Goal: Information Seeking & Learning: Learn about a topic

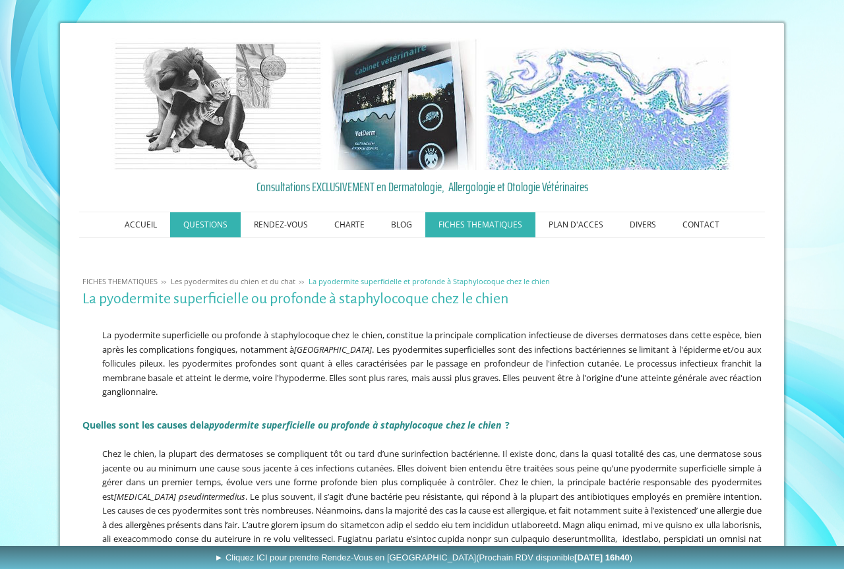
click at [209, 222] on link "QUESTIONS" at bounding box center [205, 224] width 71 height 25
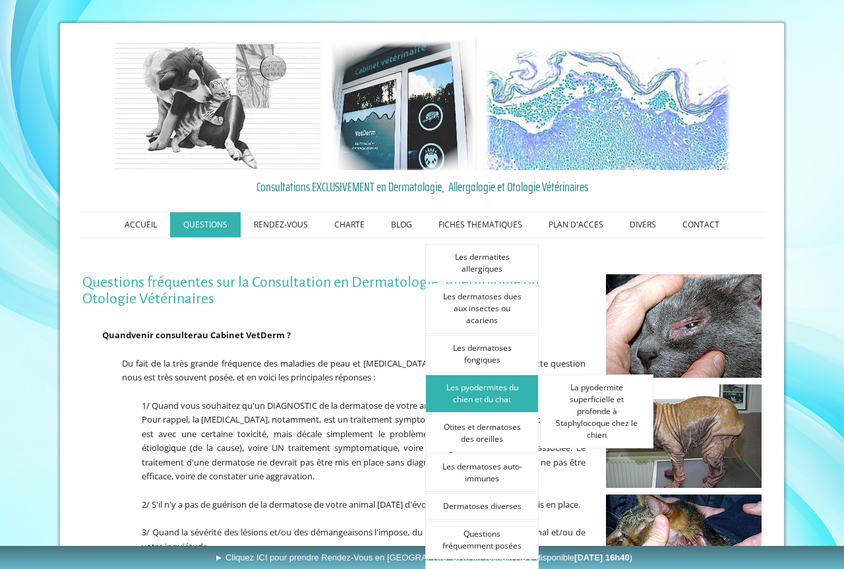
click at [485, 388] on link "Les pyodermites du chien et du chat" at bounding box center [481, 393] width 113 height 38
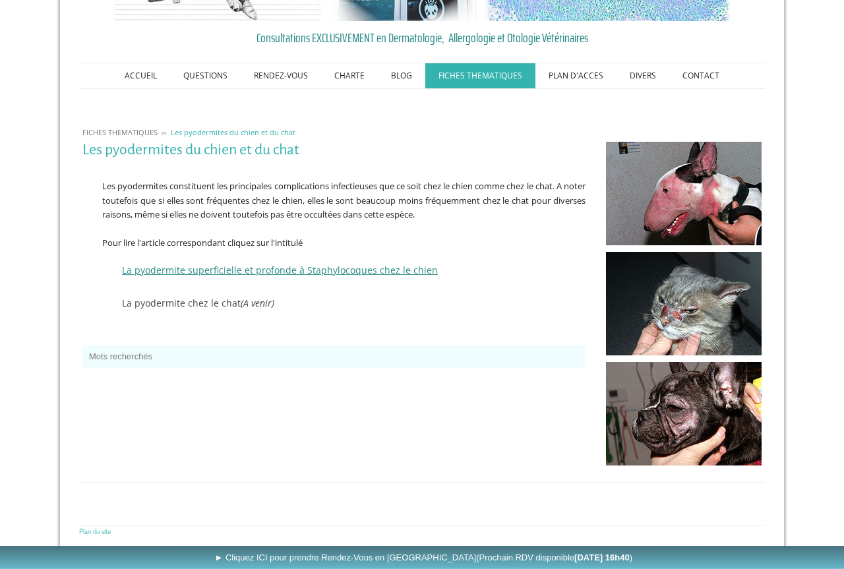
scroll to position [153, 0]
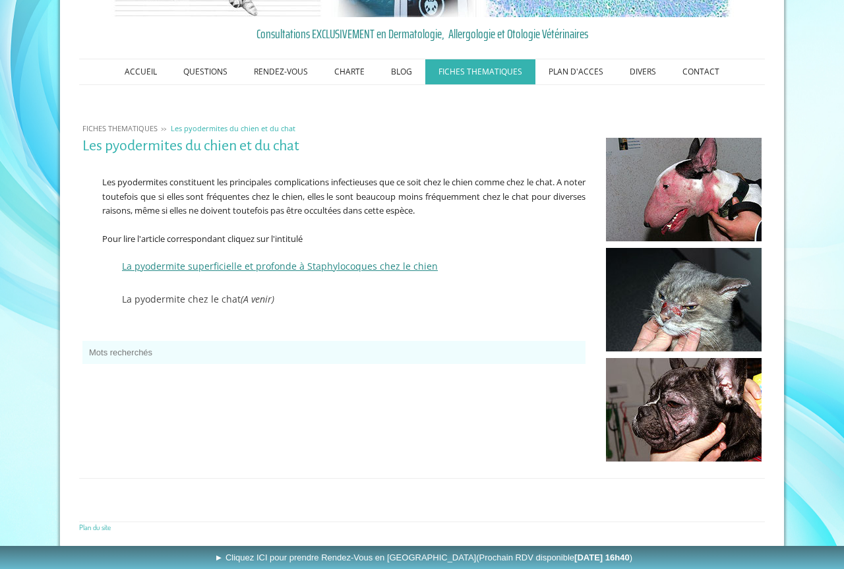
click at [280, 263] on span "La pyodermite superficielle et profonde à Staphylocoques chez le chien" at bounding box center [280, 266] width 316 height 13
